Goal: Task Accomplishment & Management: Manage account settings

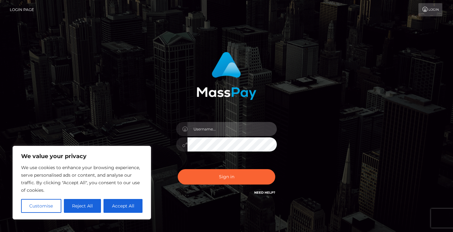
type input "[EMAIL_ADDRESS][DOMAIN_NAME]"
drag, startPoint x: 225, startPoint y: 185, endPoint x: 214, endPoint y: 178, distance: 12.3
click at [225, 185] on div "Sign in Need Help?" at bounding box center [226, 179] width 110 height 28
click at [220, 178] on button "Sign in" at bounding box center [226, 176] width 97 height 15
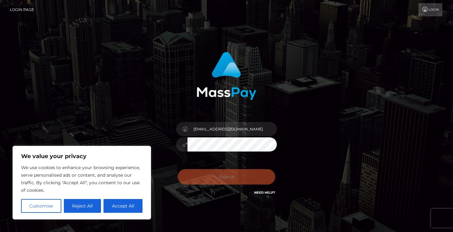
click at [214, 178] on div "Sign in Need Help?" at bounding box center [226, 179] width 110 height 28
click at [116, 203] on button "Accept All" at bounding box center [122, 206] width 39 height 14
checkbox input "true"
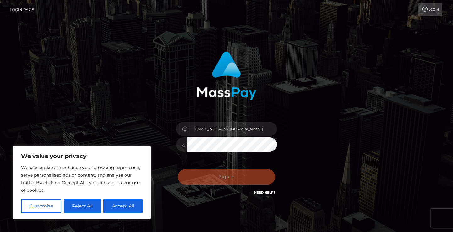
checkbox input "true"
click at [117, 206] on div "[EMAIL_ADDRESS][DOMAIN_NAME] Sign in" at bounding box center [226, 127] width 358 height 160
click at [113, 86] on div "[EMAIL_ADDRESS][DOMAIN_NAME] Sign in" at bounding box center [226, 127] width 358 height 160
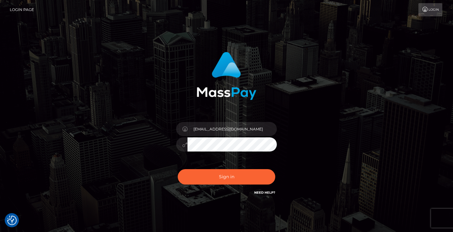
click at [115, 207] on div "[EMAIL_ADDRESS][DOMAIN_NAME]" at bounding box center [226, 127] width 453 height 254
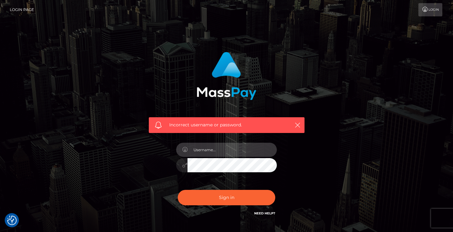
drag, startPoint x: 213, startPoint y: 143, endPoint x: 213, endPoint y: 148, distance: 5.7
click at [213, 148] on input "text" at bounding box center [231, 150] width 89 height 14
type input "[EMAIL_ADDRESS][DOMAIN_NAME]"
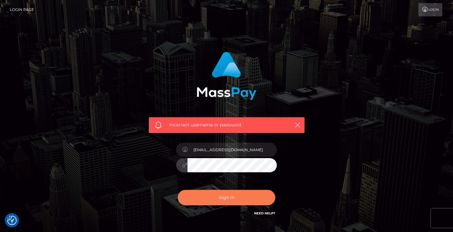
click at [219, 193] on button "Sign in" at bounding box center [226, 197] width 97 height 15
